Goal: Task Accomplishment & Management: Complete application form

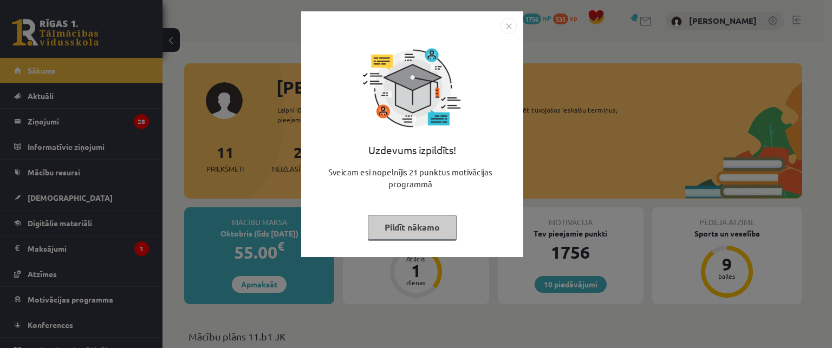
click at [419, 227] on button "Pildīt nākamo" at bounding box center [412, 227] width 89 height 25
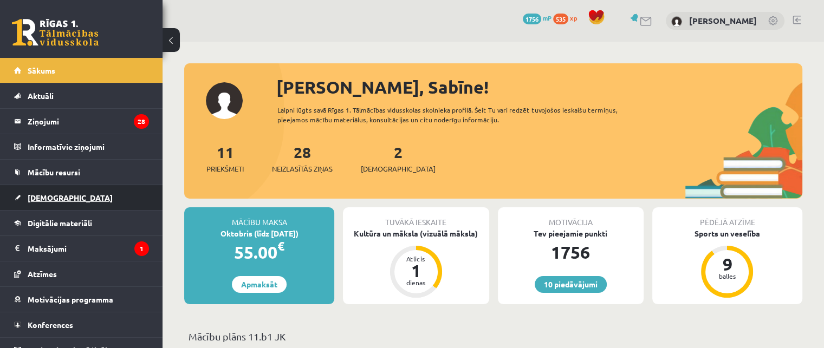
click at [33, 193] on span "[DEMOGRAPHIC_DATA]" at bounding box center [70, 198] width 85 height 10
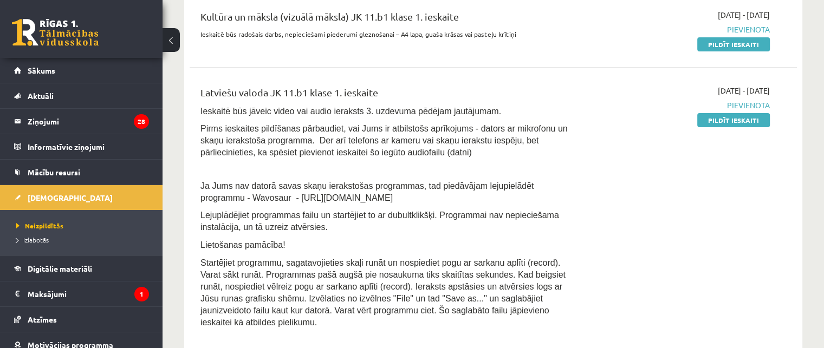
scroll to position [271, 0]
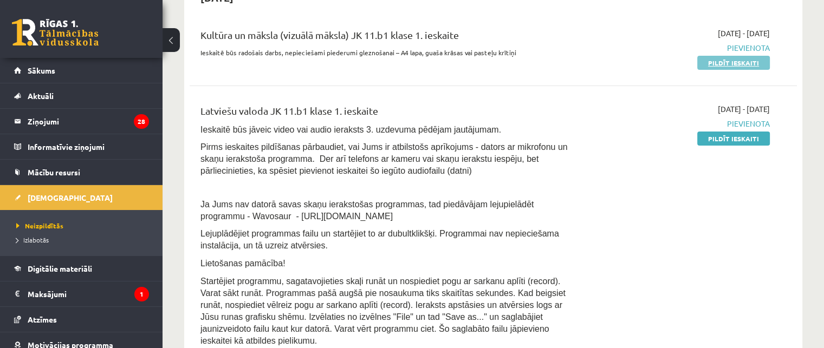
click at [711, 65] on link "Pildīt ieskaiti" at bounding box center [733, 63] width 73 height 14
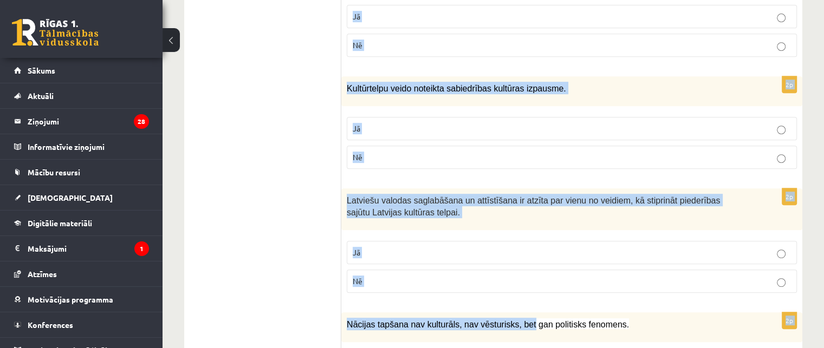
scroll to position [505, 0]
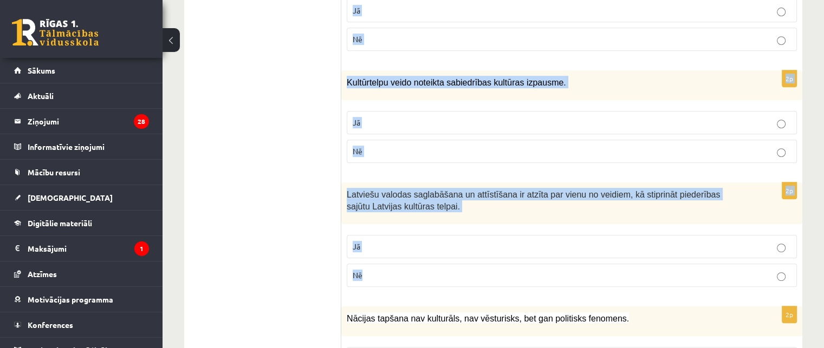
drag, startPoint x: 346, startPoint y: 85, endPoint x: 563, endPoint y: 277, distance: 289.7
copy form "Kultūra neattiecas uz visiem cilvēka uzvedības aspektiem. Jā Nē 2p Identitāte u…"
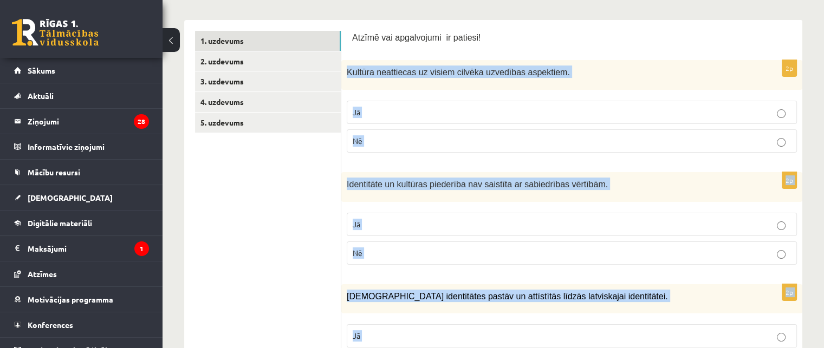
scroll to position [162, 0]
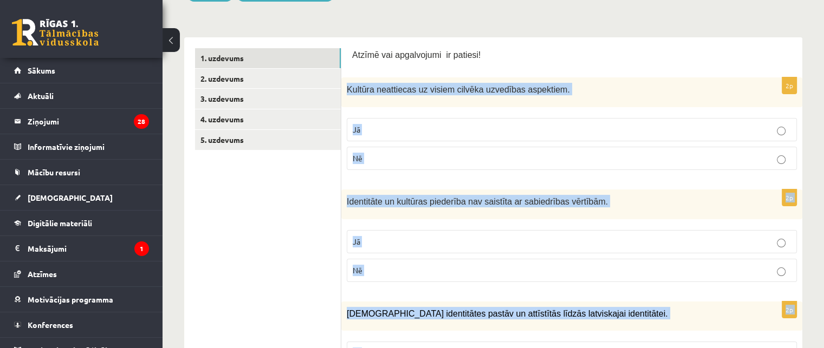
click at [417, 161] on p "Nē" at bounding box center [572, 158] width 438 height 11
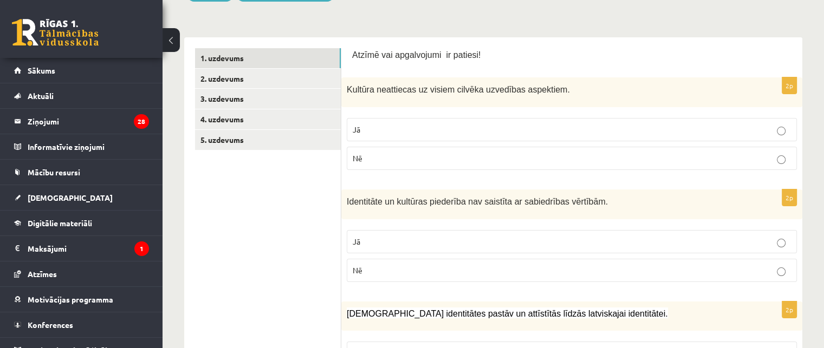
click at [422, 268] on p "Nē" at bounding box center [572, 270] width 438 height 11
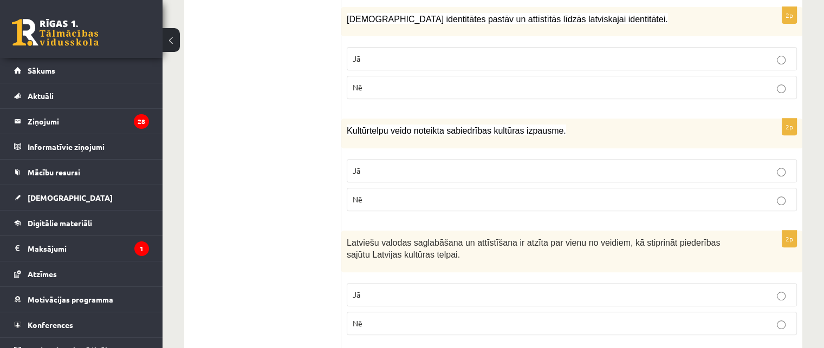
scroll to position [433, 0]
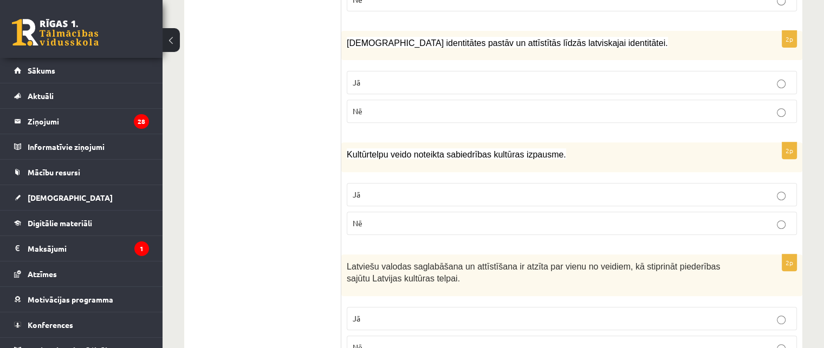
click at [387, 89] on label "Jā" at bounding box center [572, 82] width 450 height 23
click at [463, 186] on label "Jā" at bounding box center [572, 194] width 450 height 23
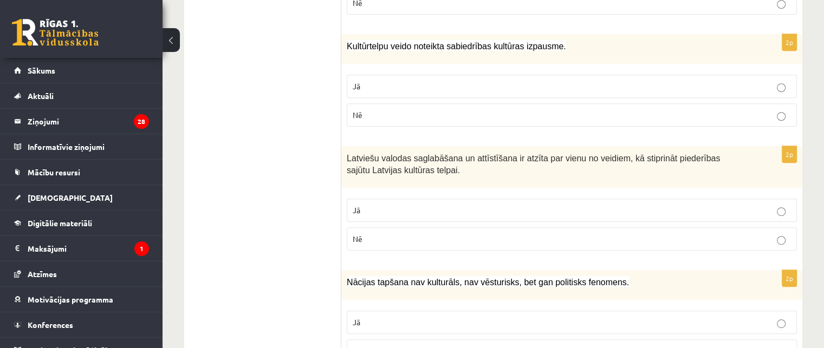
click at [448, 205] on p "Jā" at bounding box center [572, 210] width 438 height 11
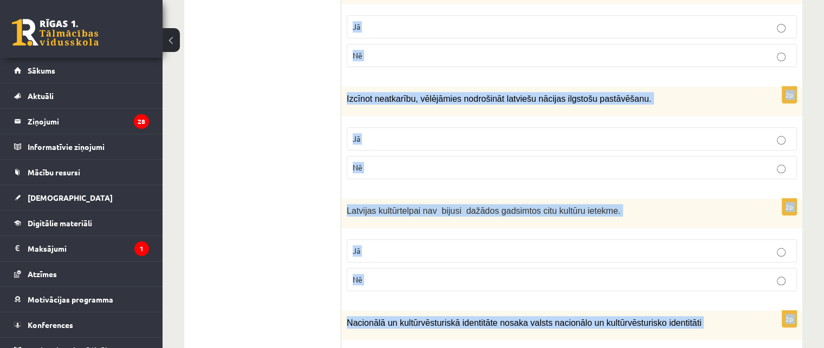
scroll to position [1089, 0]
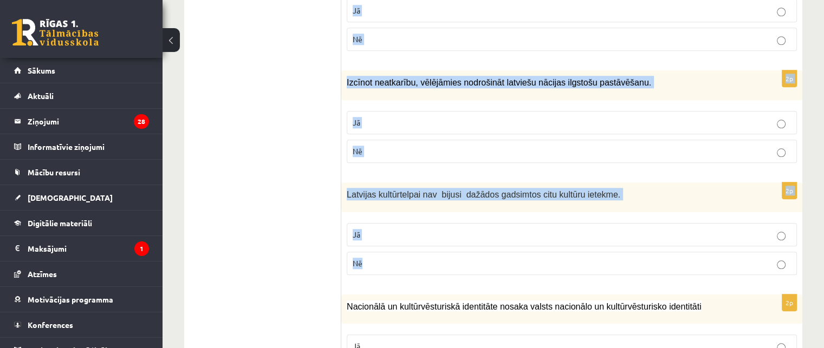
drag, startPoint x: 347, startPoint y: 173, endPoint x: 415, endPoint y: 262, distance: 111.6
copy form "Nācijas tapšana nav kulturāls, nav vēsturisks, bet gan politisks fenomens. Jā N…"
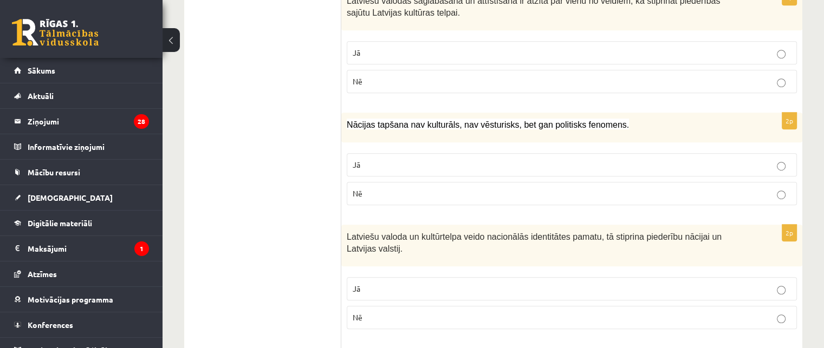
scroll to position [710, 0]
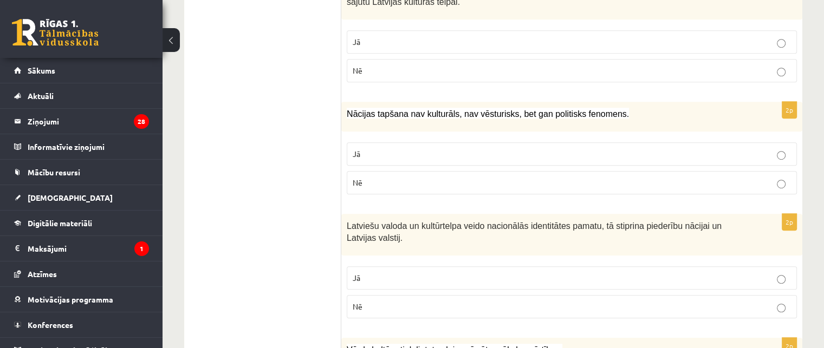
click at [350, 177] on label "Nē" at bounding box center [572, 182] width 450 height 23
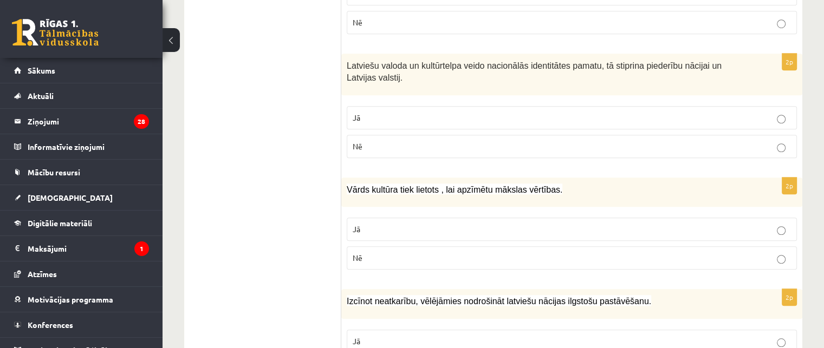
scroll to position [873, 0]
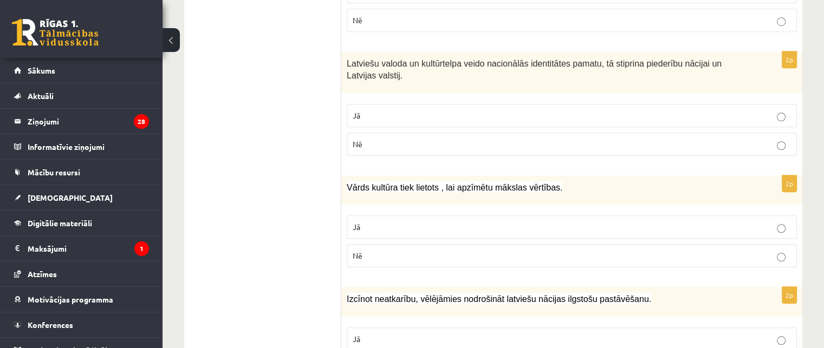
click at [388, 110] on p "Jā" at bounding box center [572, 115] width 438 height 11
click at [396, 222] on p "Jā" at bounding box center [572, 227] width 438 height 11
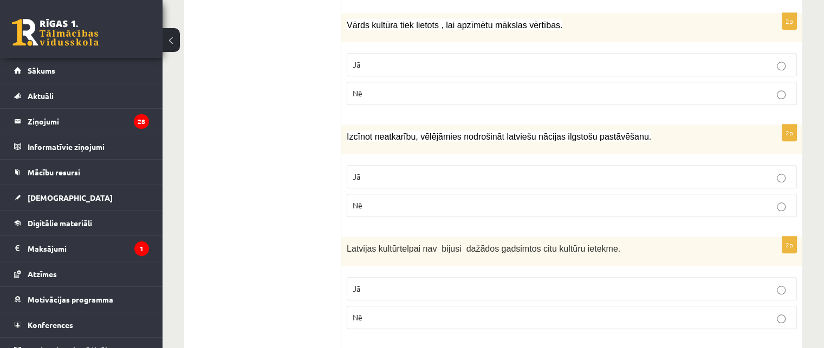
click at [386, 171] on p "Jā" at bounding box center [572, 176] width 438 height 11
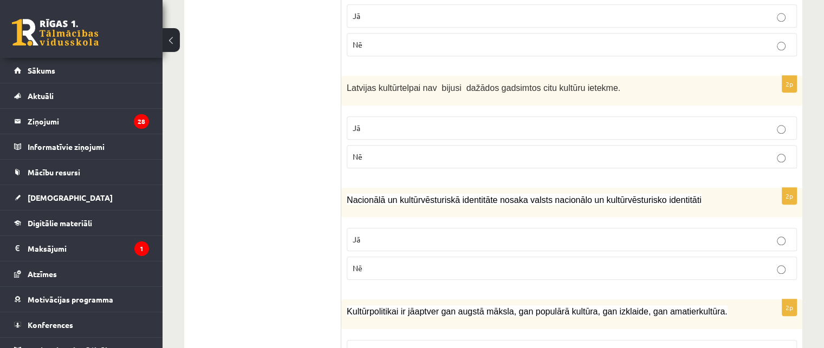
scroll to position [1198, 0]
click at [405, 149] on p "Nē" at bounding box center [572, 154] width 438 height 11
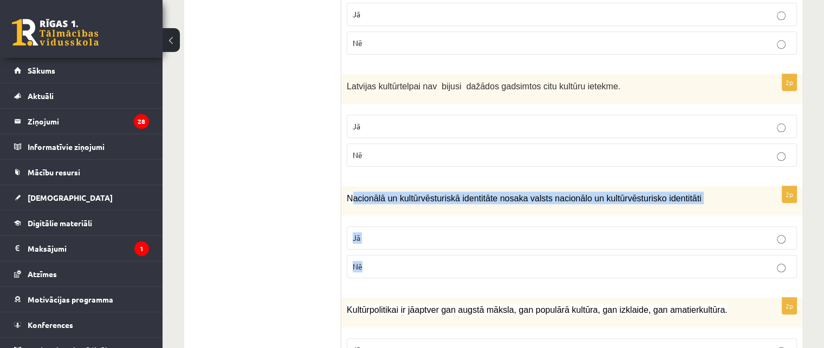
drag, startPoint x: 349, startPoint y: 201, endPoint x: 334, endPoint y: 205, distance: 16.3
click at [360, 248] on div "2p Nacionālā un kultūrvēsturiskā identitāte nosaka valsts nacionālo un kultūrvē…" at bounding box center [571, 236] width 461 height 101
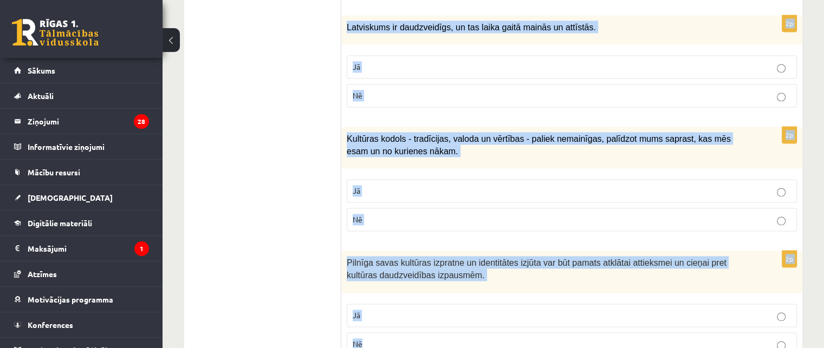
scroll to position [1632, 0]
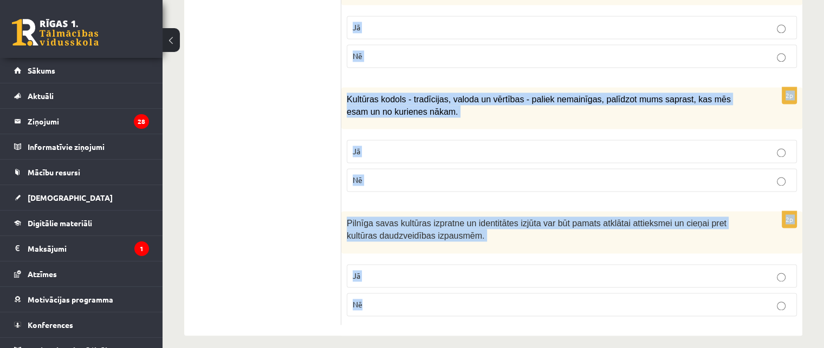
drag, startPoint x: 348, startPoint y: 194, endPoint x: 396, endPoint y: 322, distance: 136.4
copy form "Nacionālā un kultūrvēsturiskā identitāte nosaka valsts nacionālo un kultūrvēstu…"
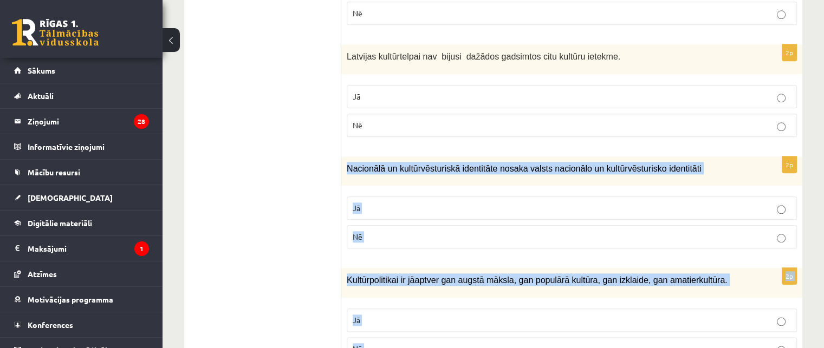
scroll to position [1253, 0]
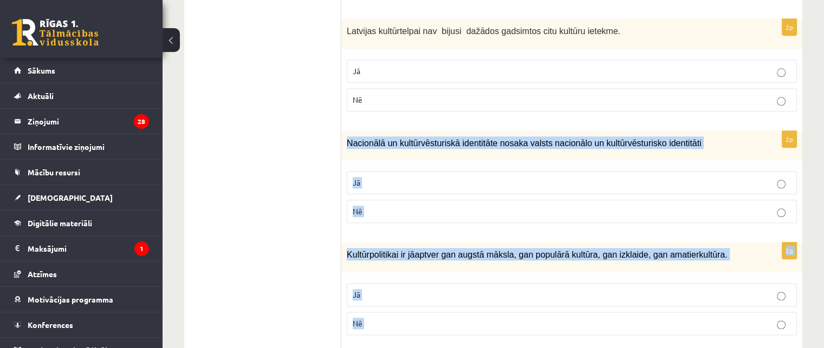
click at [390, 177] on p "Jā" at bounding box center [572, 182] width 438 height 11
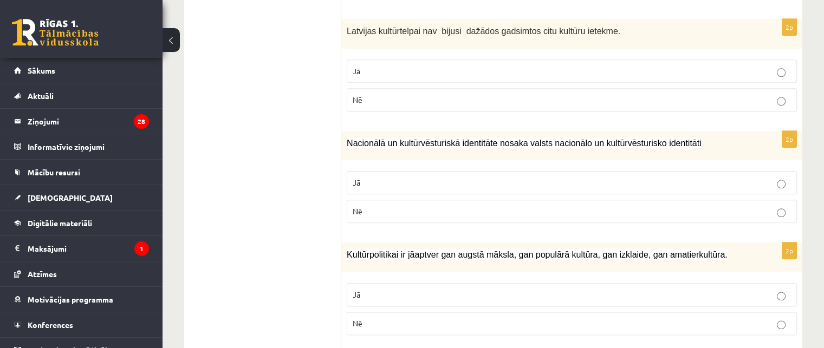
click at [395, 290] on p "Jā" at bounding box center [572, 294] width 438 height 11
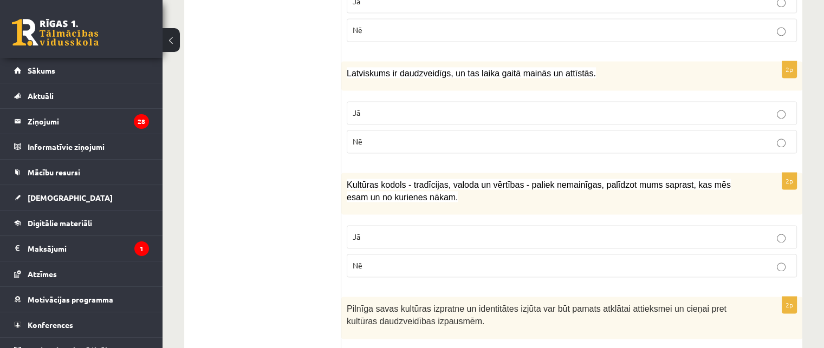
scroll to position [1578, 0]
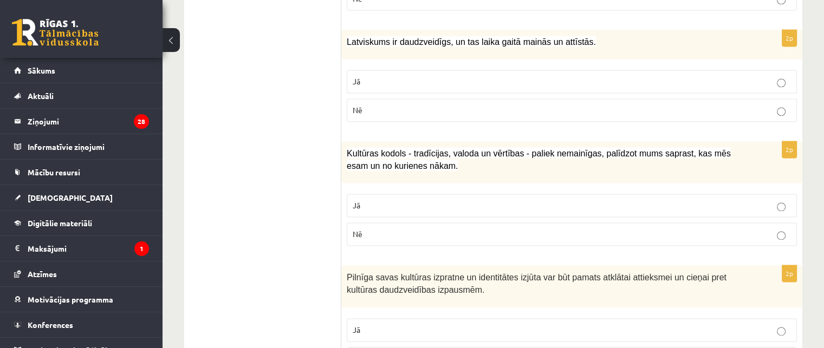
click at [376, 76] on p "Jā" at bounding box center [572, 81] width 438 height 11
click at [386, 200] on p "Jā" at bounding box center [572, 205] width 438 height 11
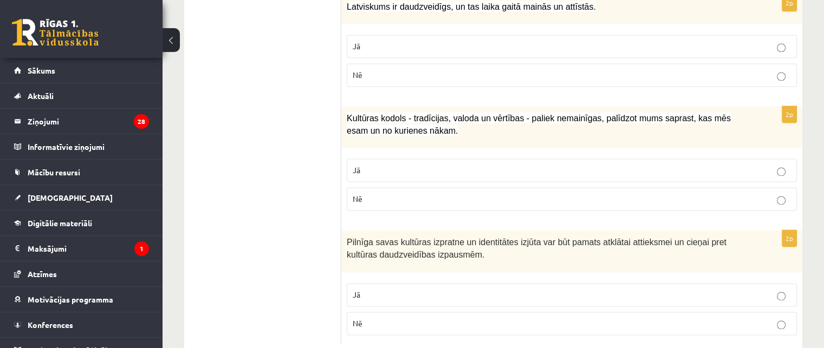
scroll to position [1632, 0]
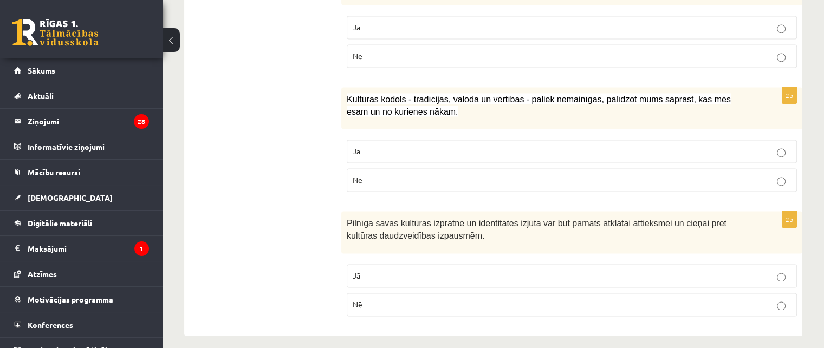
click at [397, 270] on p "Jā" at bounding box center [572, 275] width 438 height 11
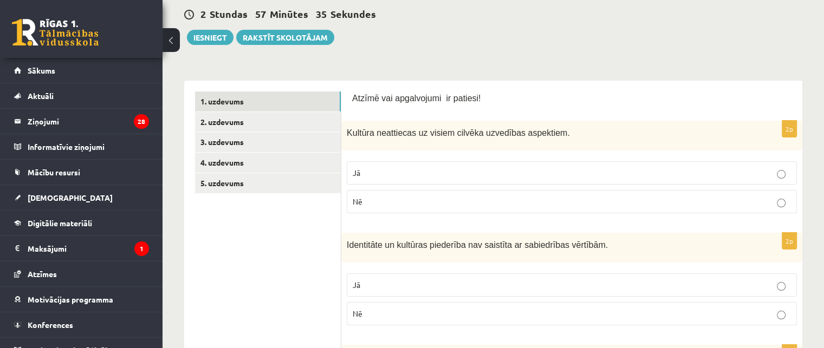
scroll to position [0, 0]
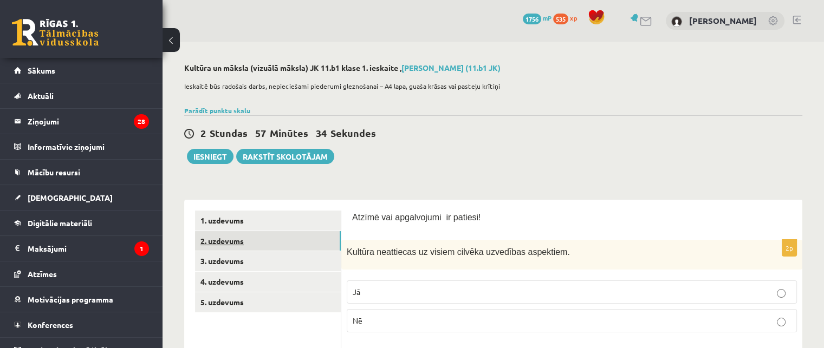
click at [219, 234] on link "2. uzdevums" at bounding box center [268, 241] width 146 height 20
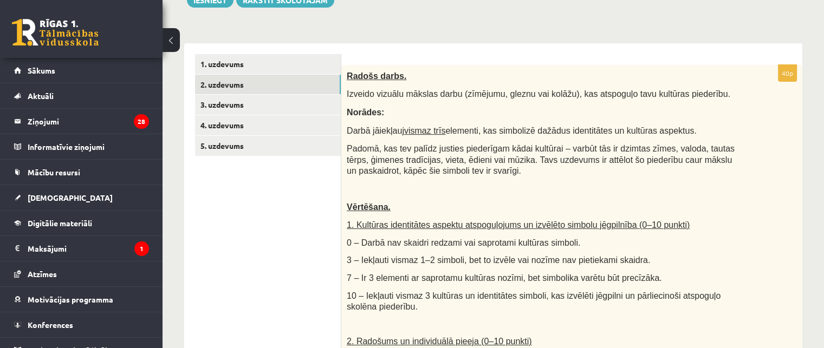
scroll to position [133, 0]
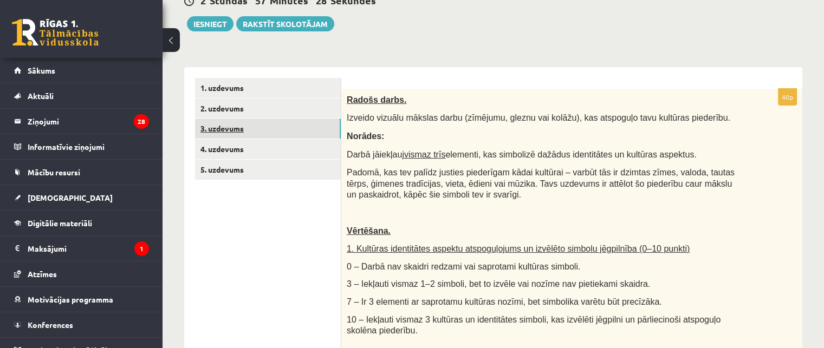
click at [213, 126] on link "3. uzdevums" at bounding box center [268, 129] width 146 height 20
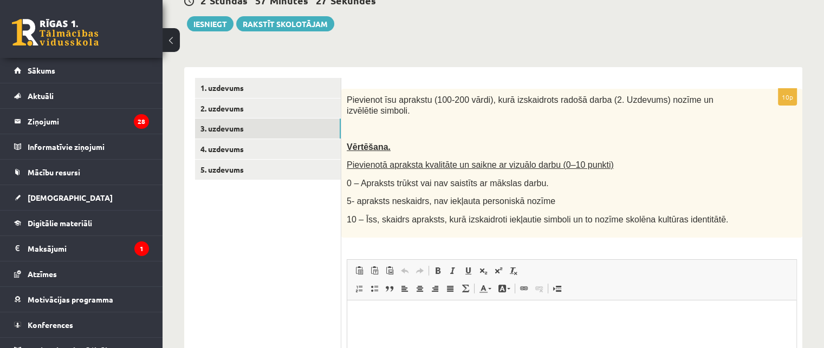
scroll to position [0, 0]
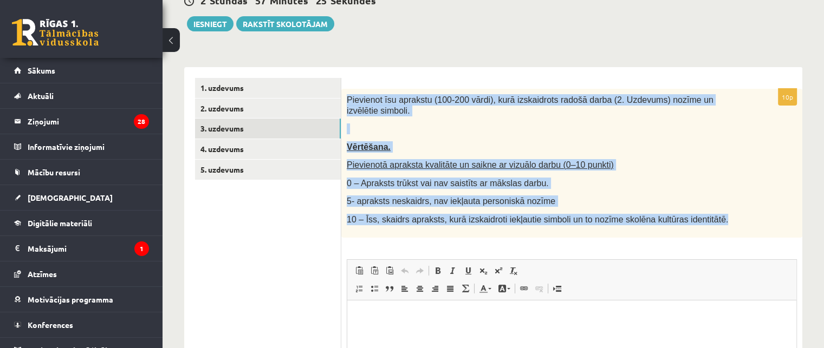
drag, startPoint x: 346, startPoint y: 95, endPoint x: 708, endPoint y: 212, distance: 381.3
click at [708, 212] on div "Pievienot īsu aprakstu (100-200 vārdi), kurā izskaidrots radošā darba (2. Uzdev…" at bounding box center [571, 163] width 461 height 149
copy div "Pievienot īsu aprakstu (100-200 vārdi), kurā izskaidrots radošā darba (2. Uzdev…"
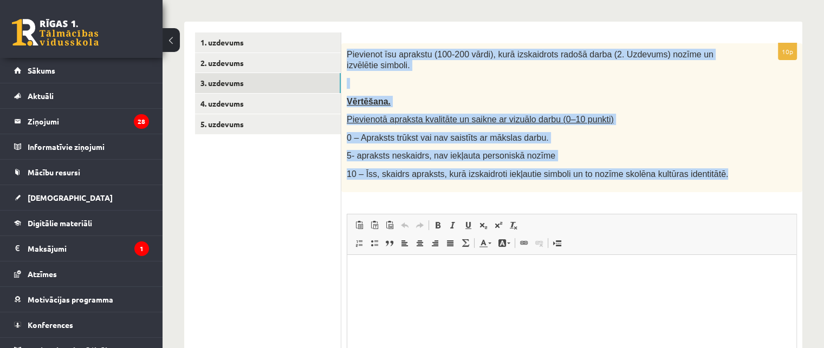
scroll to position [241, 0]
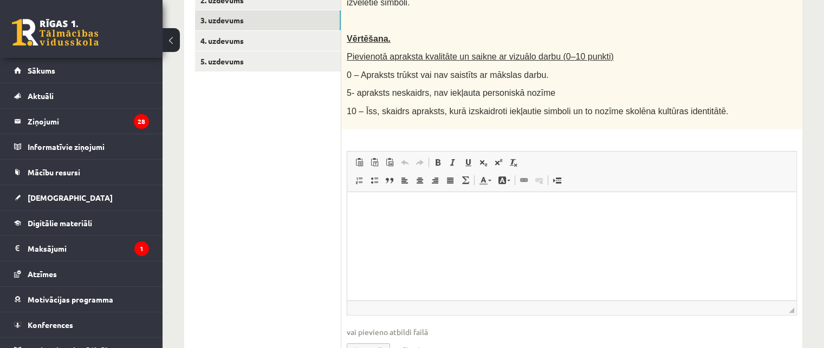
click at [264, 234] on ul "1. uzdevums 2. uzdevums 3. uzdevums 4. uzdevums 5. uzdevums" at bounding box center [268, 173] width 146 height 407
click at [361, 225] on html at bounding box center [571, 208] width 449 height 33
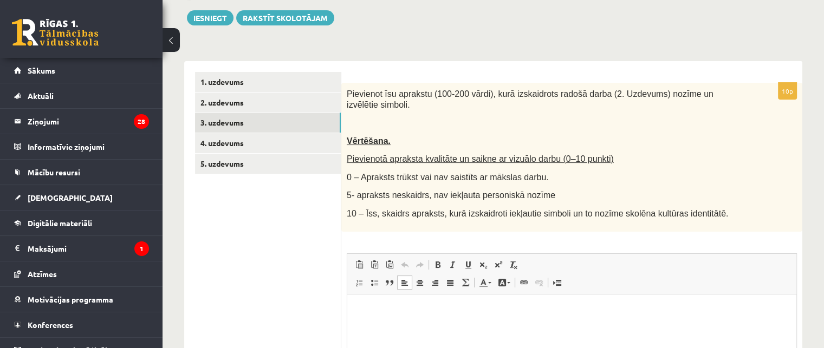
scroll to position [133, 0]
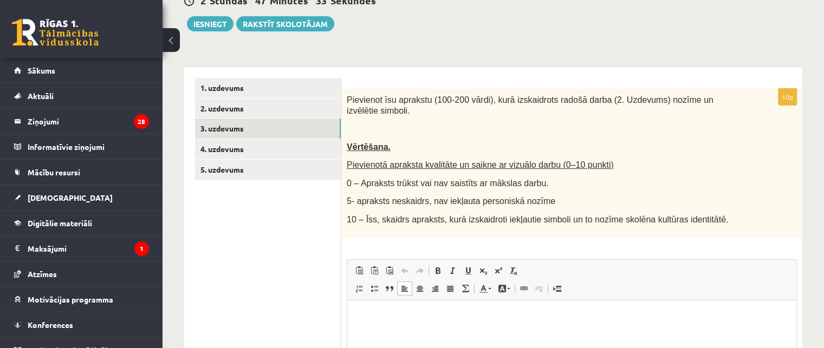
click at [399, 310] on html at bounding box center [571, 316] width 449 height 33
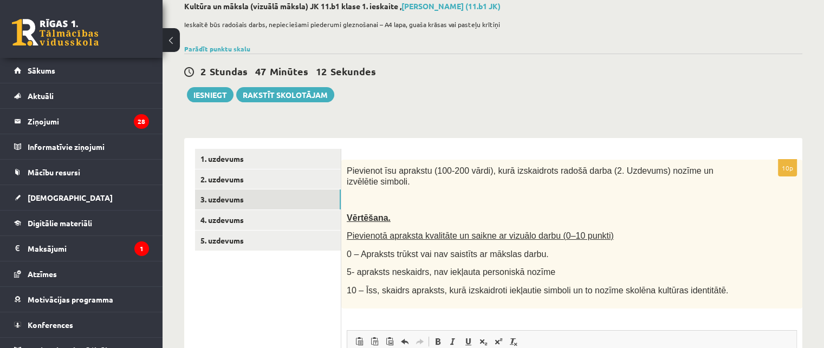
scroll to position [108, 0]
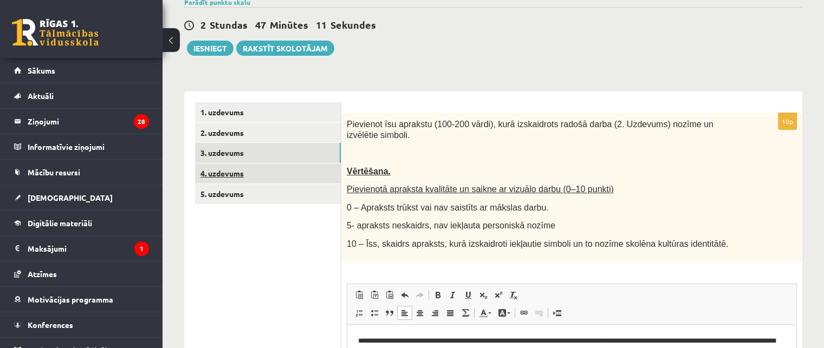
click at [227, 177] on link "4. uzdevums" at bounding box center [268, 174] width 146 height 20
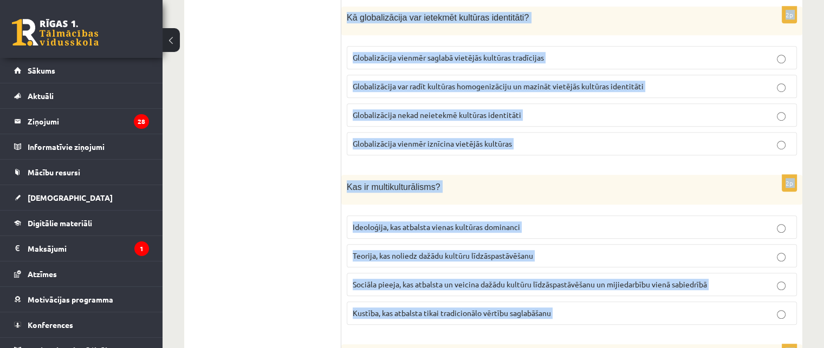
scroll to position [733, 0]
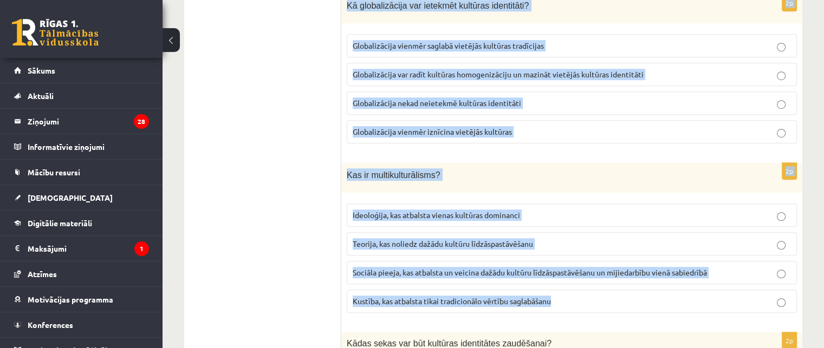
drag, startPoint x: 348, startPoint y: 123, endPoint x: 560, endPoint y: 289, distance: 269.3
click at [560, 291] on form "2p Kas ir kultūras piederība? Piederība noteiktam ģimenes kokam Piederība notei…" at bounding box center [571, 327] width 439 height 1701
copy form "Kas ir kultūras piederība? Piederība noteiktam ģimenes kokam Piederība noteikta…"
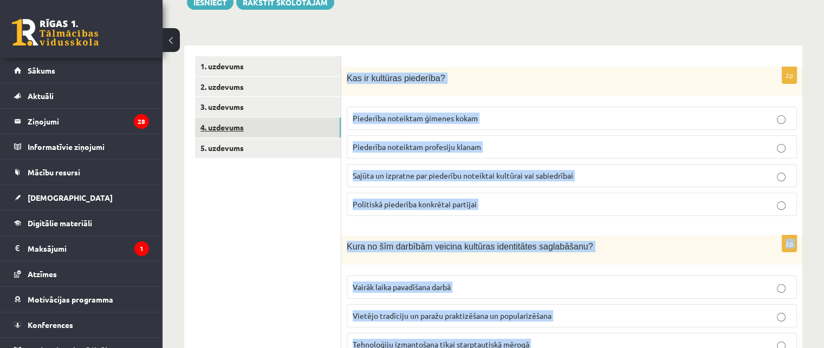
scroll to position [192, 0]
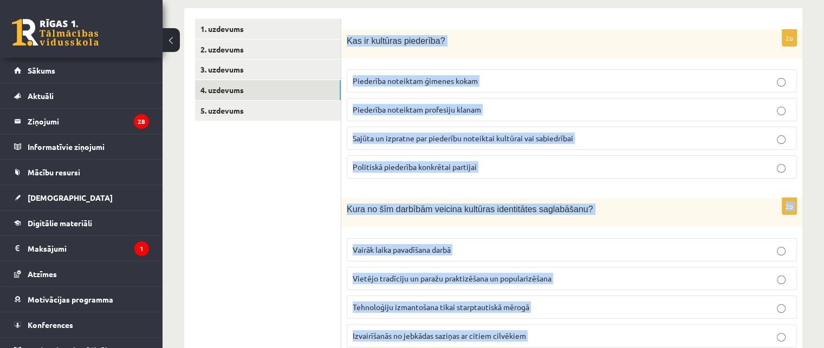
click at [388, 140] on span "Sajūta un izpratne par piederību noteiktai kultūrai vai sabiedrībai" at bounding box center [463, 138] width 220 height 10
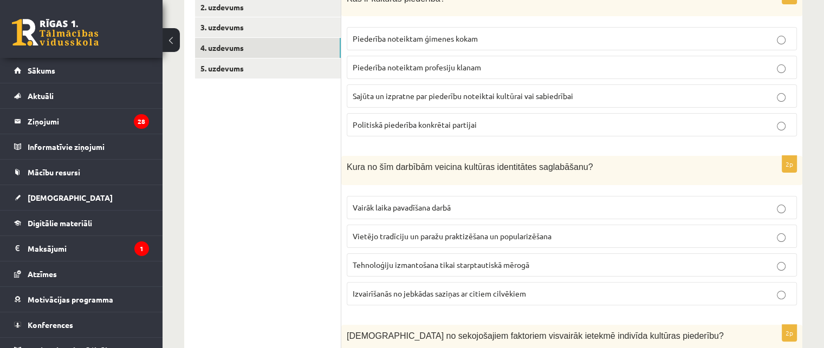
scroll to position [300, 0]
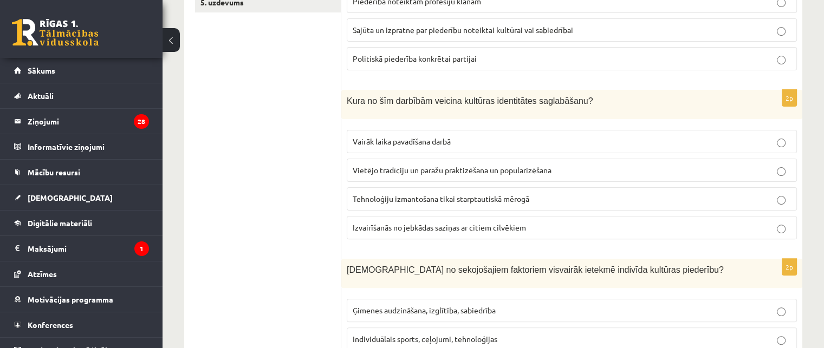
click at [377, 168] on span "Vietējo tradīciju un paražu praktizēšana un popularizēšana" at bounding box center [452, 170] width 199 height 10
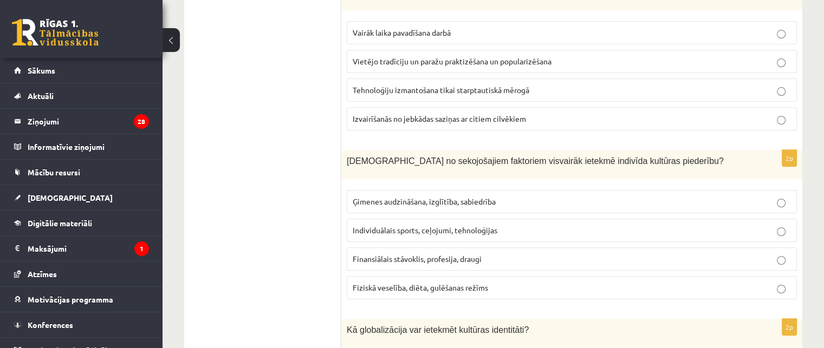
scroll to position [463, 0]
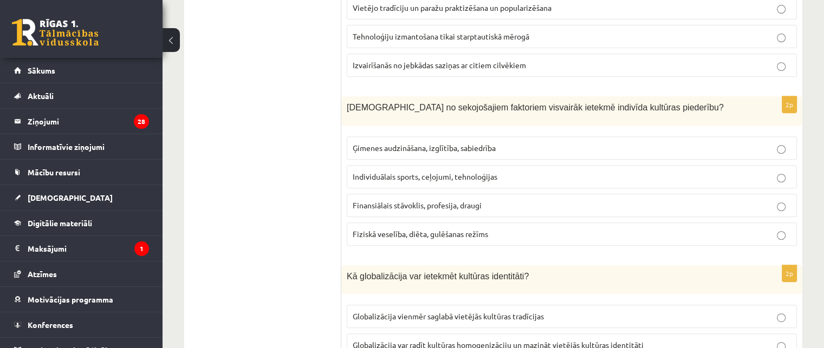
drag, startPoint x: 394, startPoint y: 141, endPoint x: 389, endPoint y: 136, distance: 7.3
click at [394, 143] on span "Ģimenes audzināšana, izglītība, sabiedrība" at bounding box center [424, 148] width 143 height 10
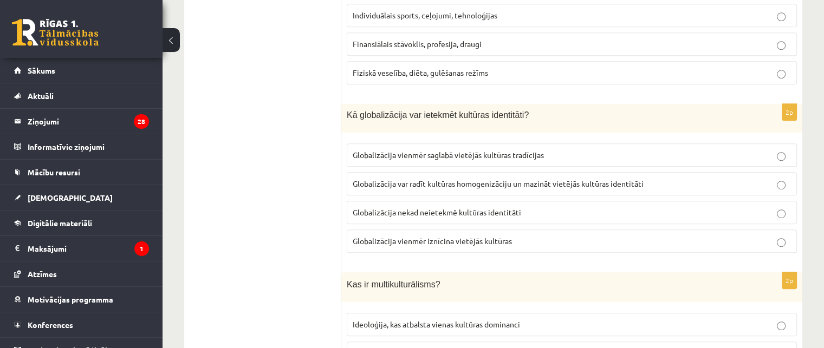
scroll to position [625, 0]
click at [468, 179] on span "Globalizācija var radīt kultūras homogenizāciju un mazināt vietējās kultūras id…" at bounding box center [498, 183] width 291 height 10
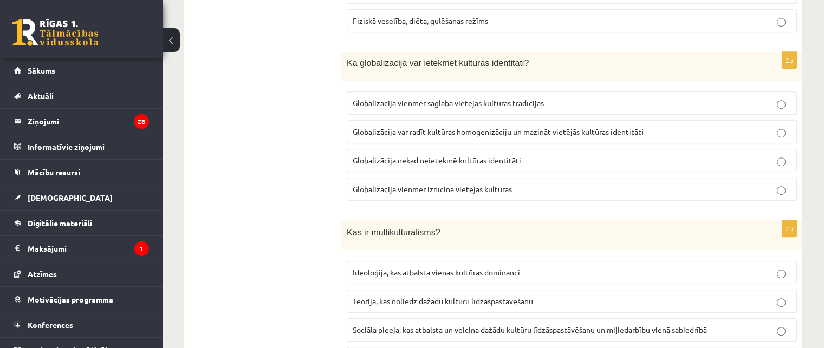
scroll to position [733, 0]
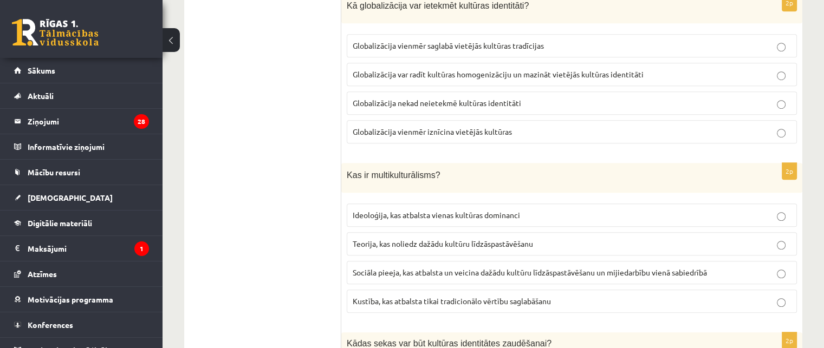
click at [432, 268] on span "Sociāla pieeja, kas atbalsta un veicina dažādu kultūru līdzāspastāvēšanu un mij…" at bounding box center [530, 273] width 354 height 10
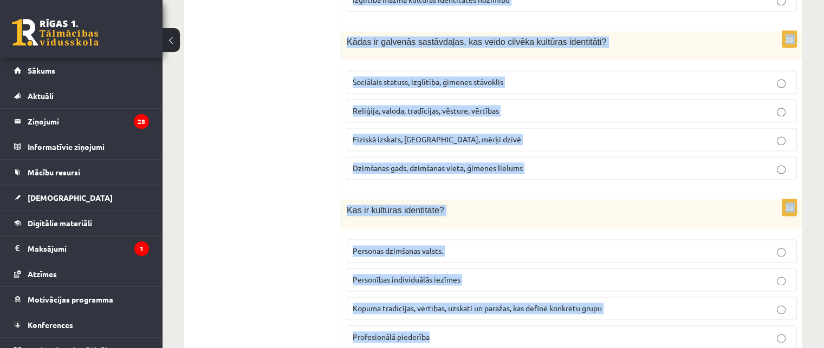
scroll to position [1586, 0]
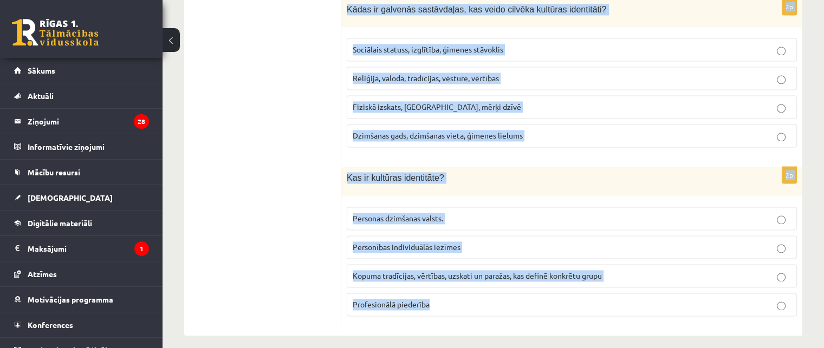
drag, startPoint x: 341, startPoint y: 64, endPoint x: 469, endPoint y: 313, distance: 279.5
copy form "Kādas sekas var būt kultūras identitātes zaudēšanai? Finansiāla stabilitāte Soc…"
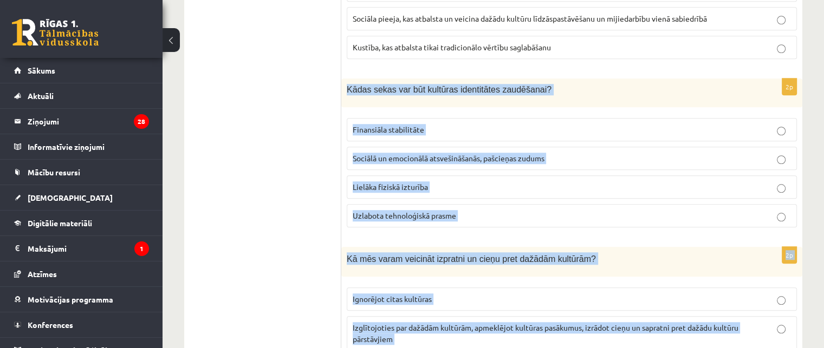
scroll to position [991, 0]
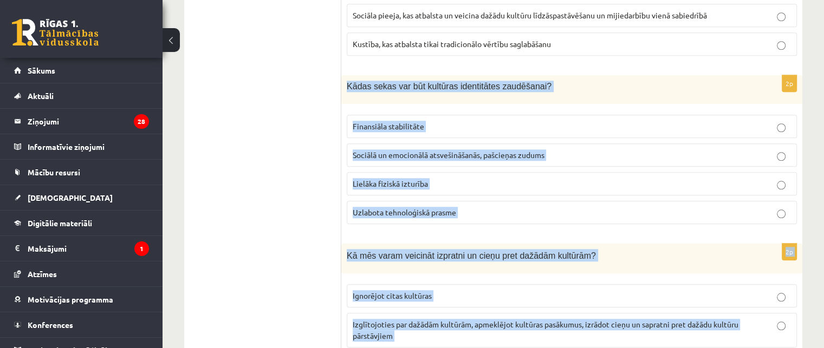
click at [578, 155] on p "Sociālā un emocionālā atsvešināšanās, pašcieņas zudums" at bounding box center [572, 154] width 438 height 11
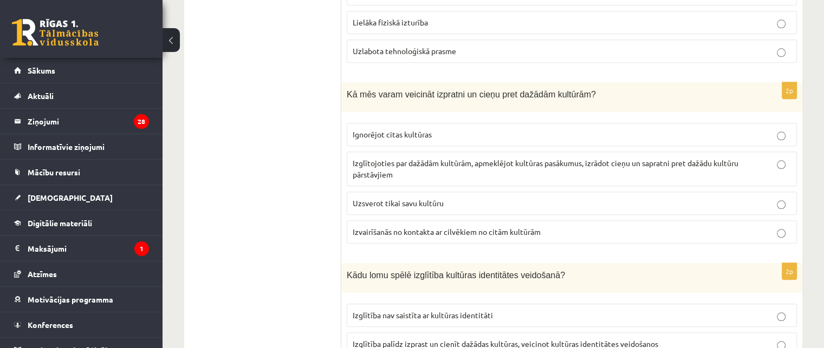
scroll to position [1153, 0]
click at [401, 231] on label "Izvairīšanās no kontakta ar cilvēkiem no citām kultūrām" at bounding box center [572, 230] width 450 height 23
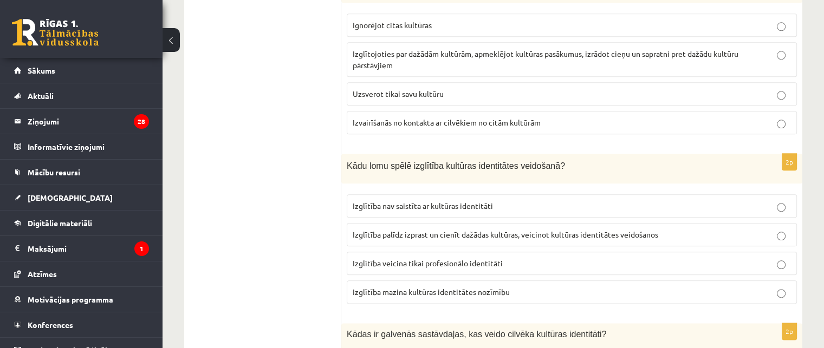
scroll to position [1316, 0]
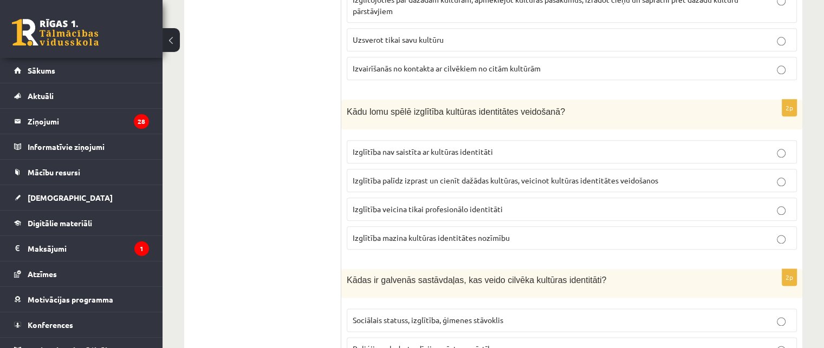
click at [418, 177] on span "Izglītība palīdz izprast un cienīt dažādas kultūras, veicinot kultūras identitā…" at bounding box center [505, 180] width 305 height 10
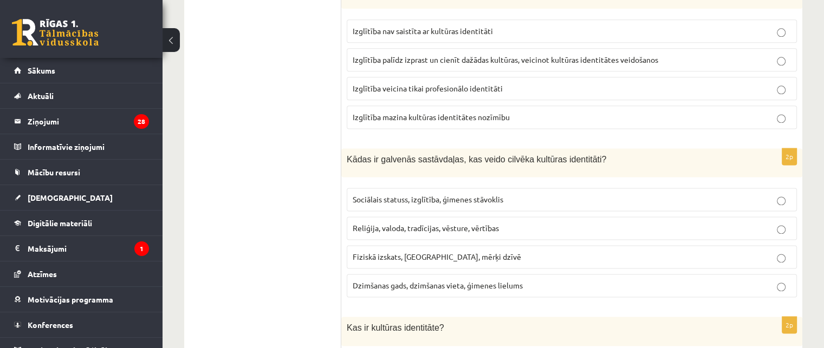
scroll to position [1478, 0]
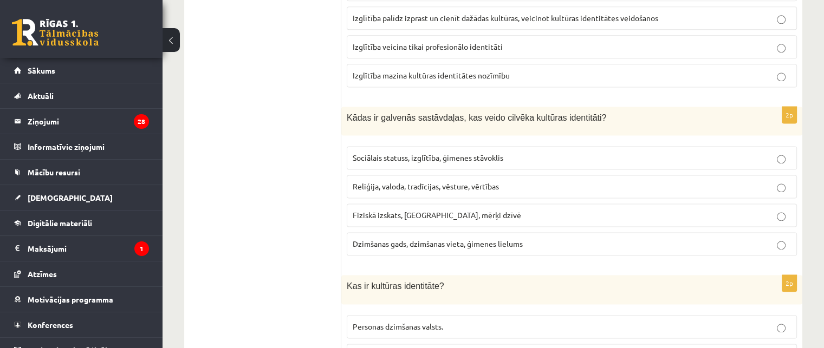
click at [432, 181] on p "Reliģija, valoda, tradīcijas, vēsture, vērtības" at bounding box center [572, 186] width 438 height 11
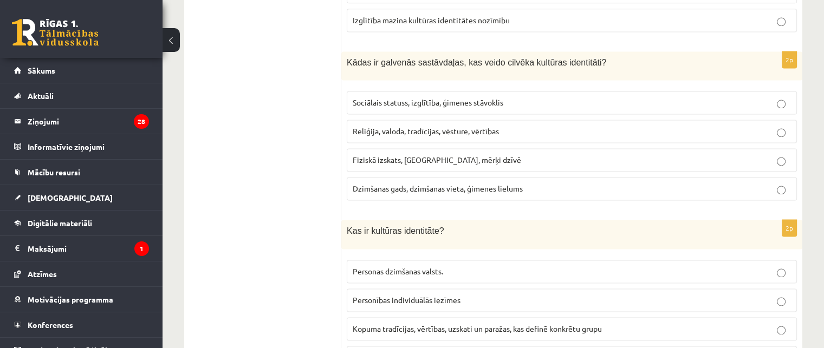
scroll to position [1586, 0]
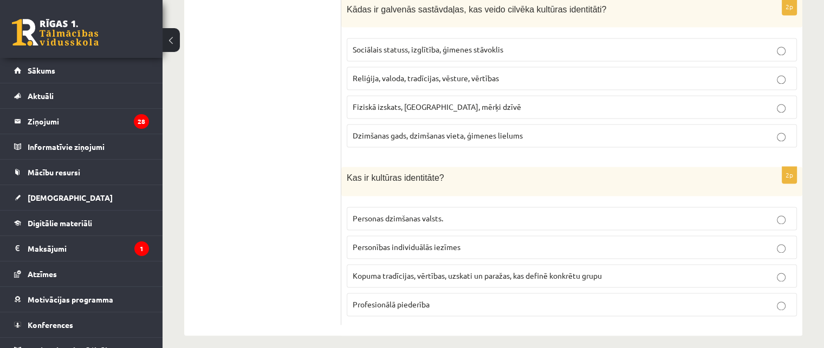
click at [448, 271] on span "Kopuma tradīcijas, vērtības, uzskati un paražas, kas definē konkrētu grupu" at bounding box center [477, 276] width 249 height 10
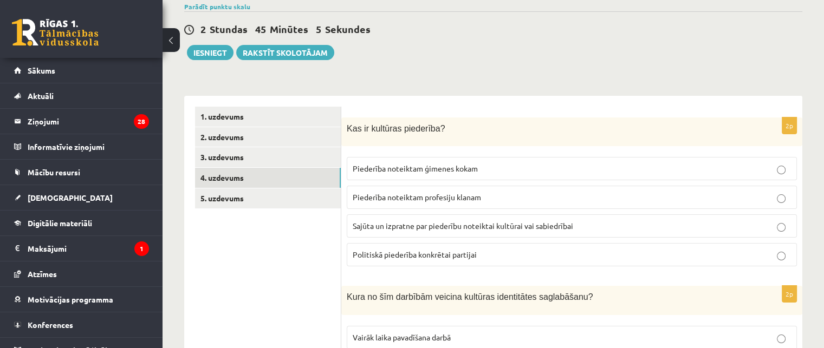
scroll to position [108, 0]
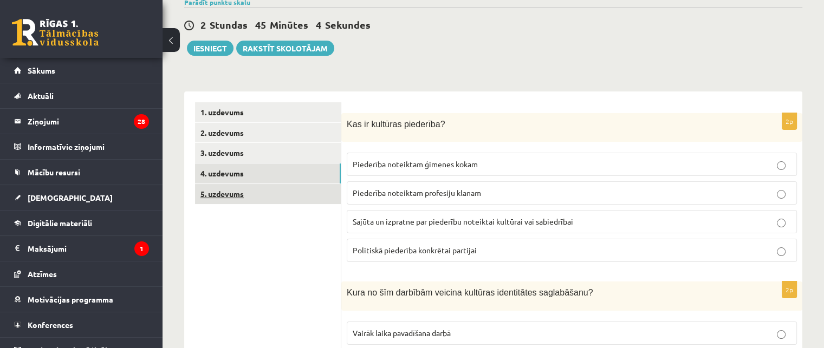
click at [227, 196] on link "5. uzdevums" at bounding box center [268, 194] width 146 height 20
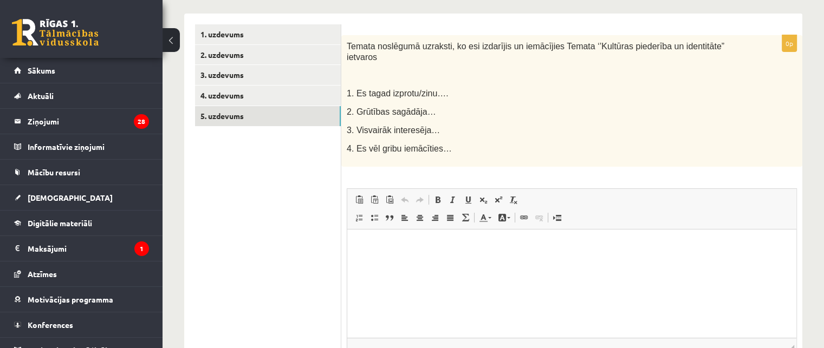
scroll to position [162, 0]
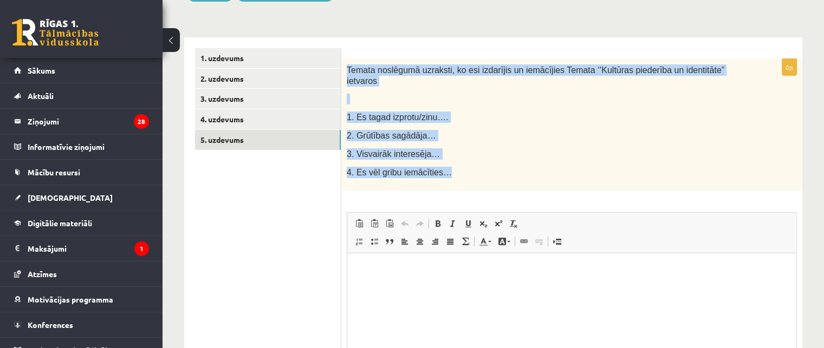
drag, startPoint x: 347, startPoint y: 66, endPoint x: 453, endPoint y: 169, distance: 147.9
click at [453, 169] on div "Temata noslēgumā uzraksti, ko esi izdarījis un iemācījies Temata ‘’Kultūras pie…" at bounding box center [571, 125] width 461 height 132
copy div "Temata noslēgumā uzraksti, ko esi izdarījis un iemācījies Temata ‘’Kultūras pie…"
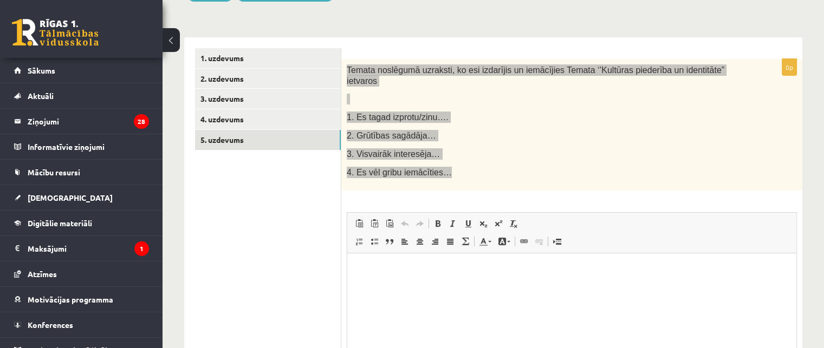
click at [417, 273] on p "Bagātinātā teksta redaktors, wiswyg-editor-user-answer-47433937705340" at bounding box center [571, 269] width 427 height 11
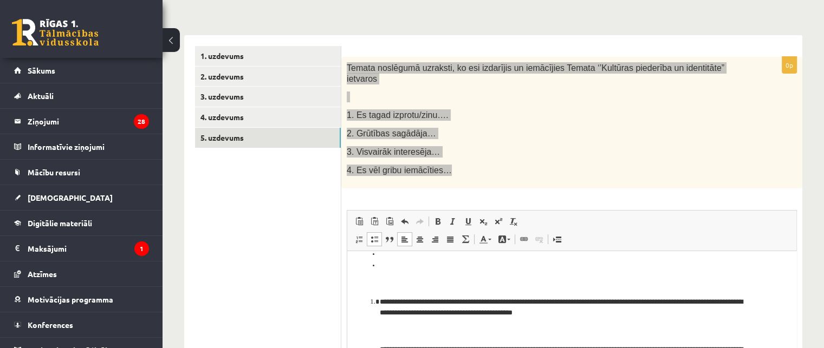
scroll to position [125, 0]
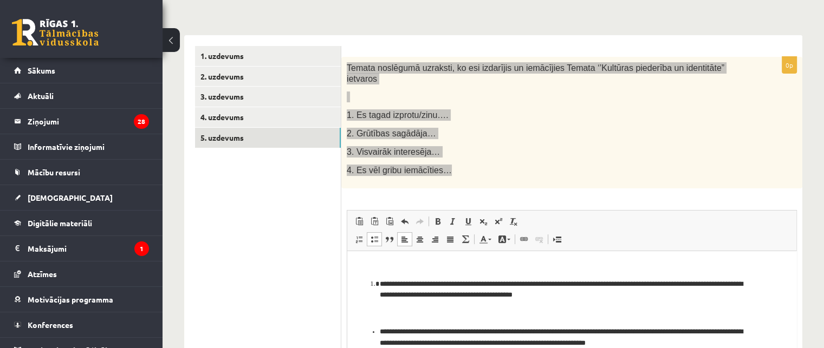
click at [380, 284] on li "**********" at bounding box center [568, 289] width 376 height 23
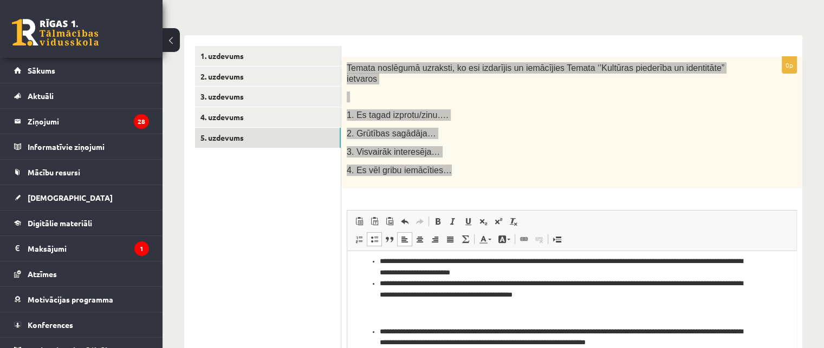
scroll to position [76, 0]
click at [380, 329] on li "**********" at bounding box center [568, 337] width 376 height 23
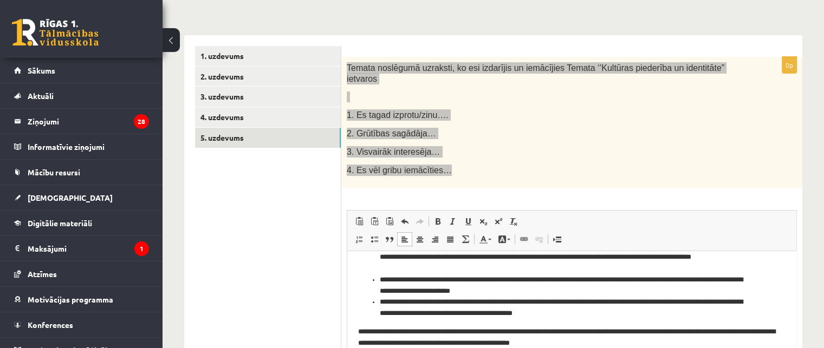
scroll to position [58, 0]
click at [615, 315] on li "**********" at bounding box center [568, 307] width 376 height 23
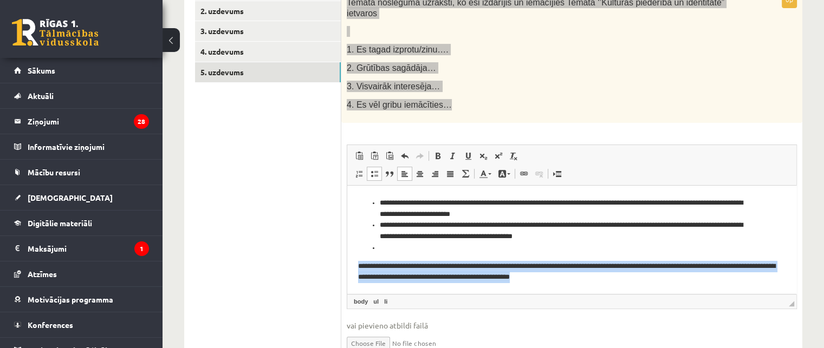
scroll to position [264, 0]
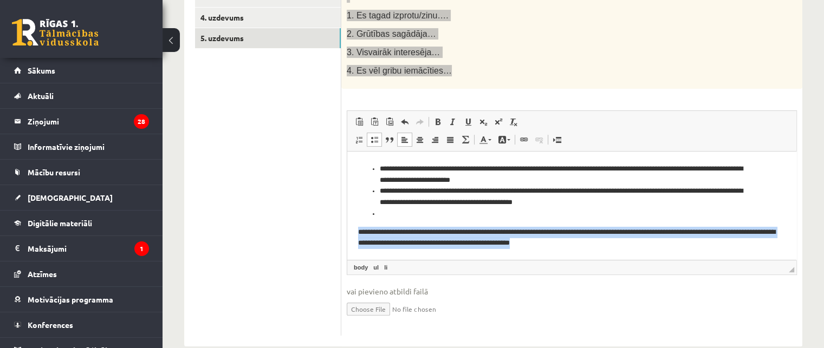
drag, startPoint x: 358, startPoint y: 227, endPoint x: 607, endPoint y: 253, distance: 250.6
click at [607, 253] on html "**********" at bounding box center [571, 171] width 449 height 178
copy p "**********"
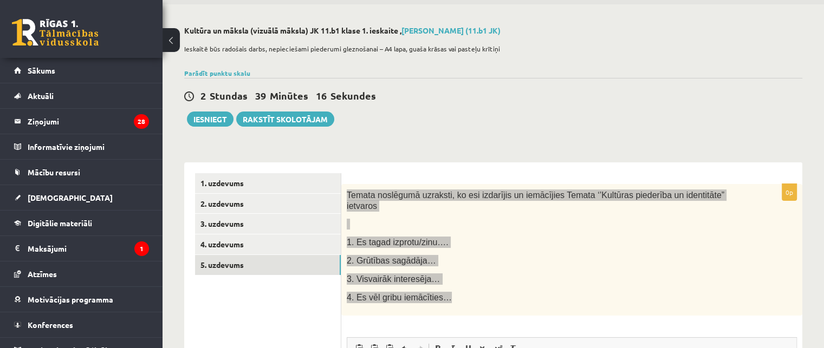
scroll to position [54, 0]
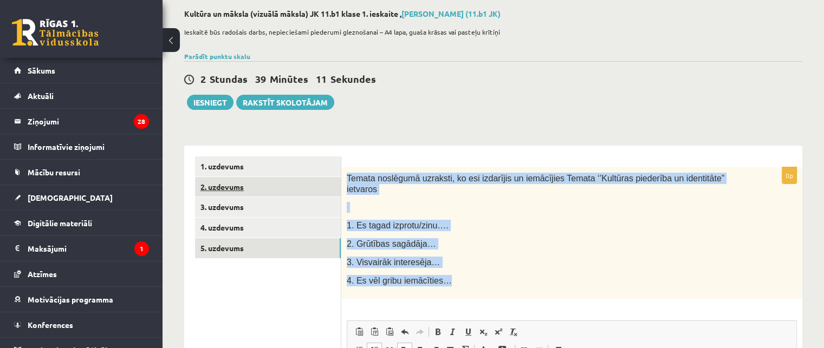
click at [233, 187] on link "2. uzdevums" at bounding box center [268, 187] width 146 height 20
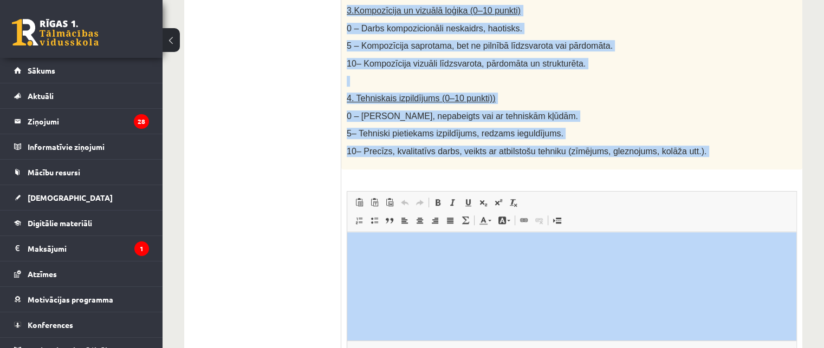
scroll to position [613, 0]
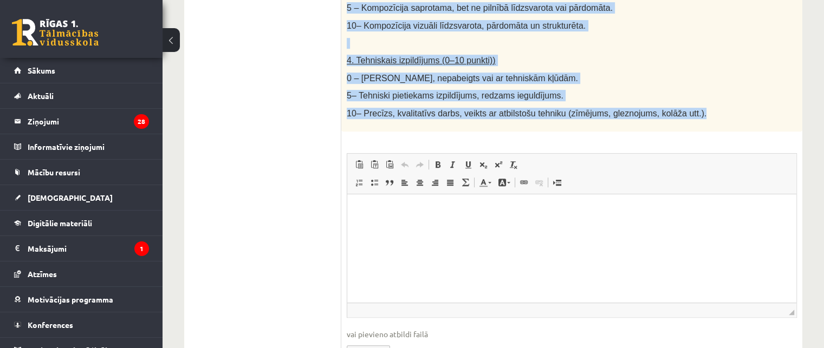
drag, startPoint x: 345, startPoint y: 96, endPoint x: 710, endPoint y: 113, distance: 364.9
copy div "Radošs darbs. Izveido vizuālu mākslas darbu (zīmējumu, gleznu vai kolāžu), kas …"
